Goal: Transaction & Acquisition: Purchase product/service

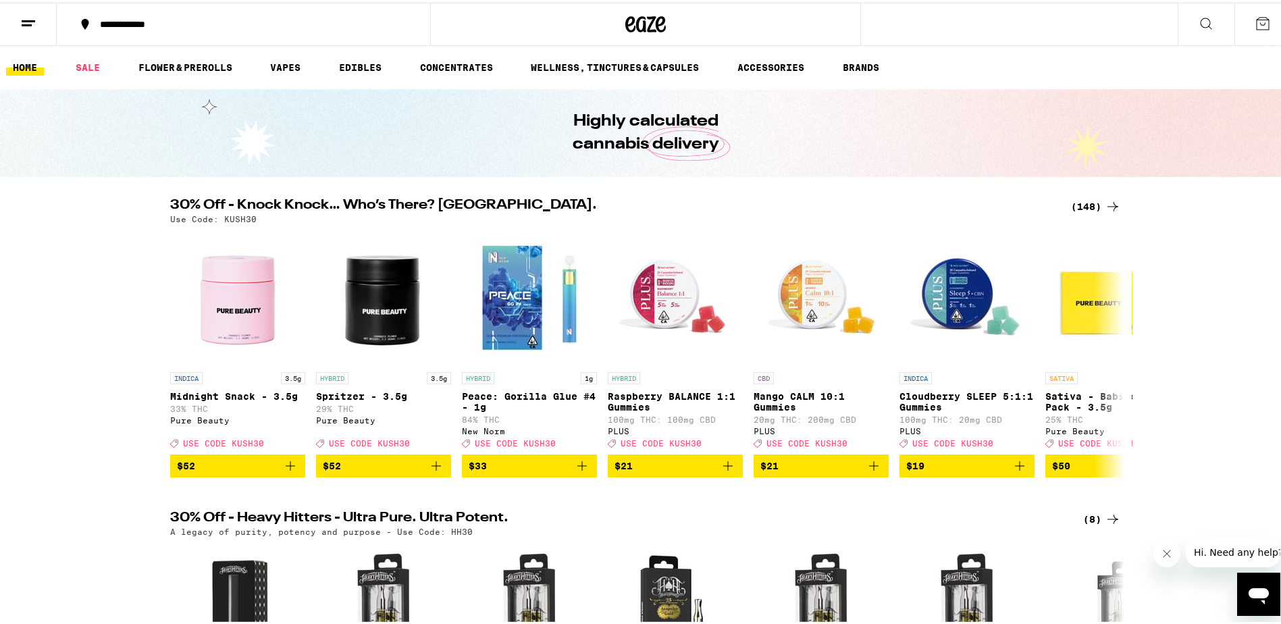
click at [1087, 202] on div "(148)" at bounding box center [1096, 204] width 50 height 16
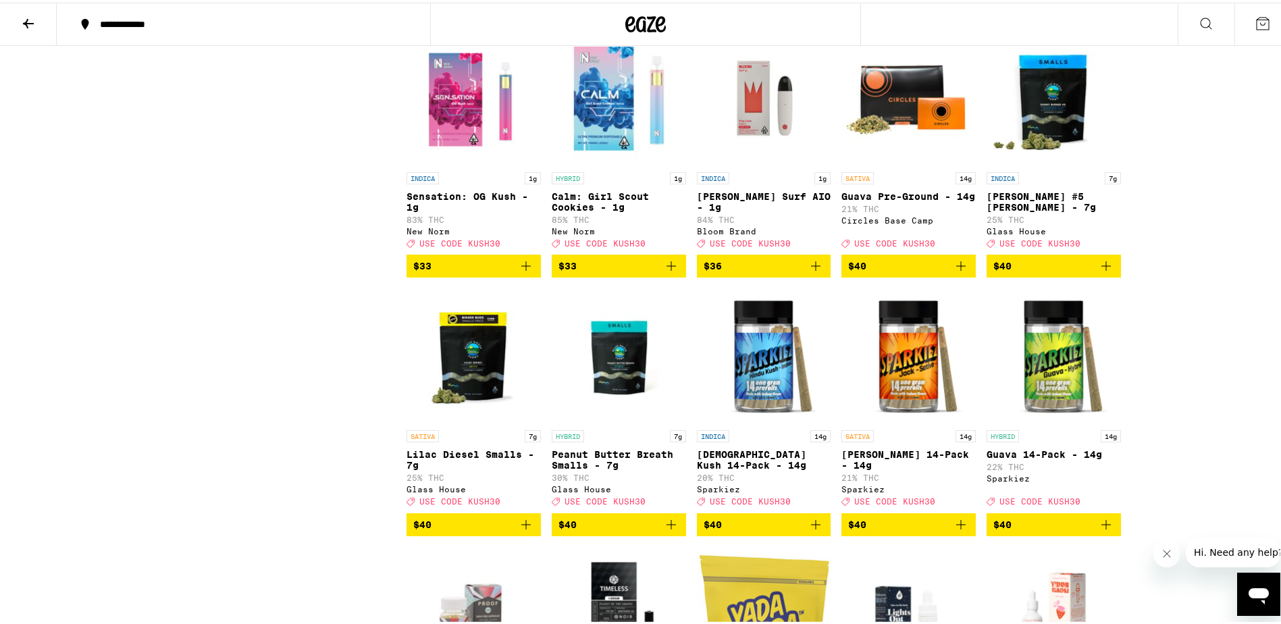
scroll to position [6083, 0]
